Goal: Navigation & Orientation: Go to known website

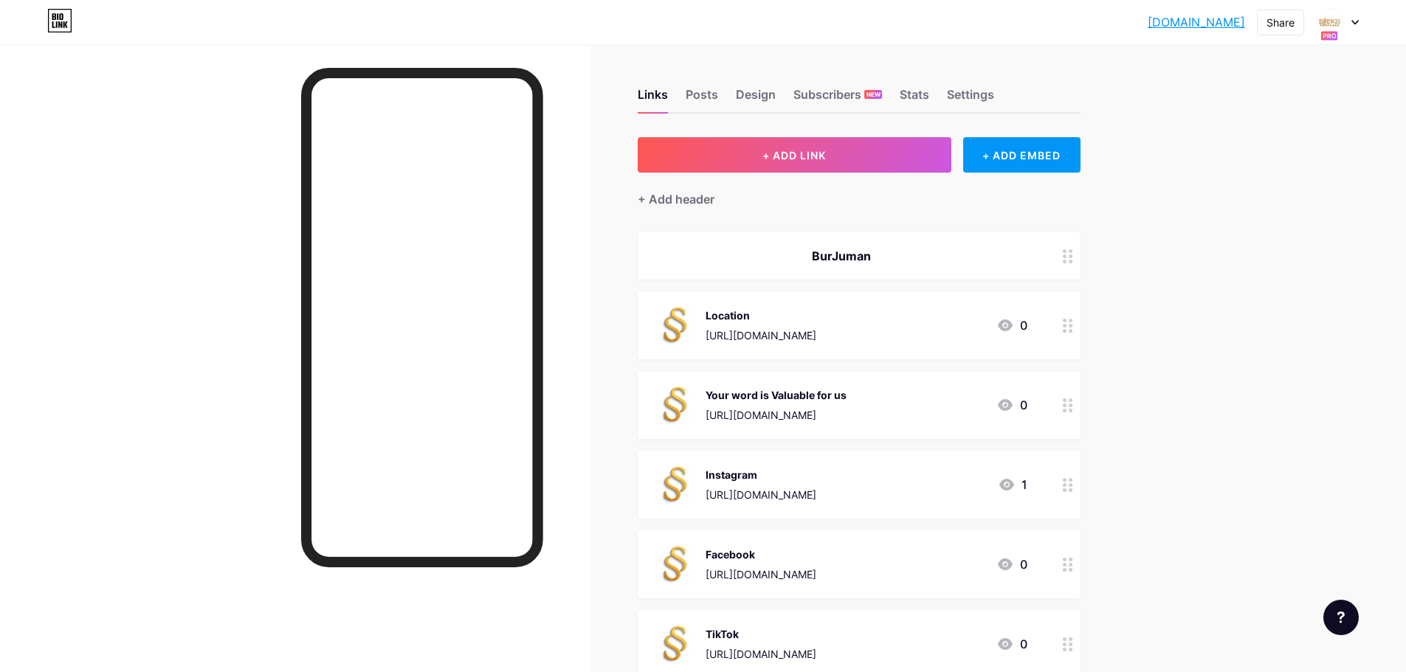
drag, startPoint x: 1392, startPoint y: 1, endPoint x: 1139, endPoint y: 87, distance: 267.5
click at [1139, 87] on div "Links Posts Design Subscribers NEW Stats Settings + ADD LINK + ADD EMBED + Add …" at bounding box center [571, 566] width 1143 height 1045
click at [1360, 18] on div "essenziburjuman... [DOMAIN_NAME] Share Switch accounts Essenzi Perfumes [DOMAIN…" at bounding box center [703, 22] width 1406 height 27
click at [1353, 24] on icon at bounding box center [1355, 22] width 7 height 5
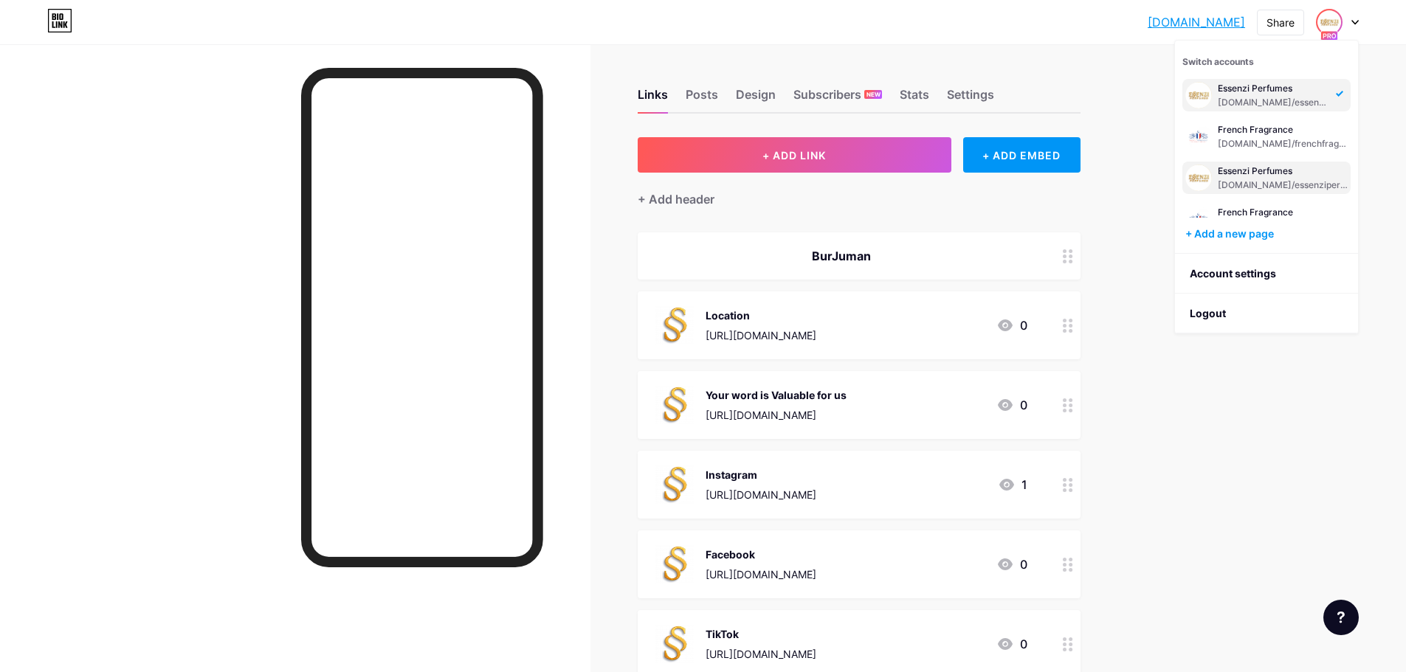
click at [1274, 177] on div "Essenzi Perfumes [DOMAIN_NAME]/essenziperfumes" at bounding box center [1283, 178] width 130 height 27
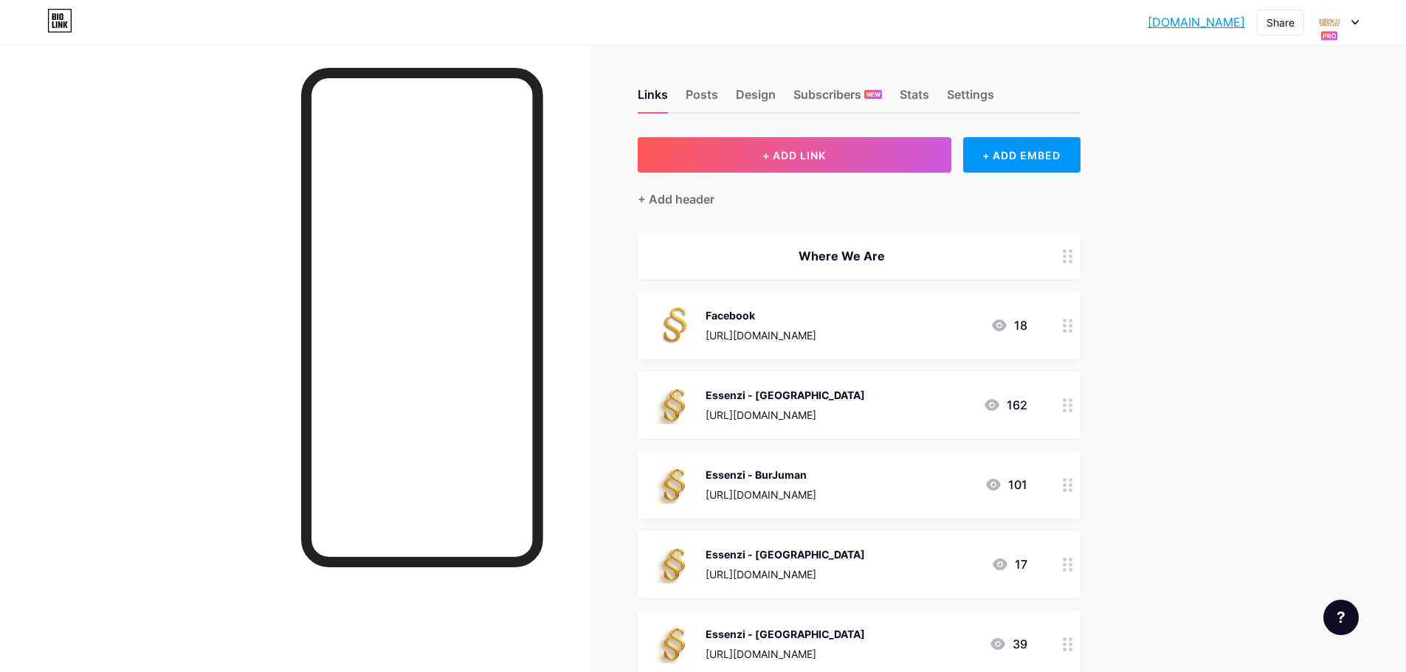
click at [1199, 22] on link "essenziperfumes.bio.link" at bounding box center [1196, 22] width 97 height 18
